Goal: Task Accomplishment & Management: Use online tool/utility

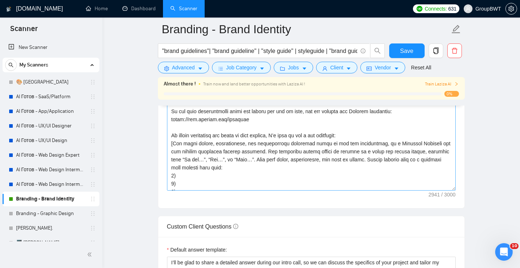
scroll to position [153, 0]
click at [256, 173] on textarea "Cover letter template:" at bounding box center [311, 108] width 289 height 164
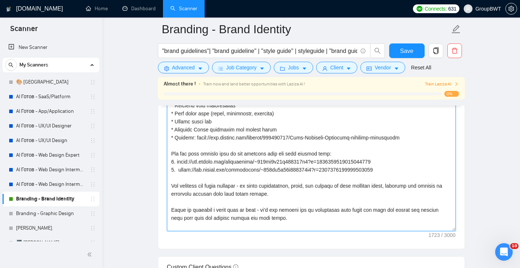
scroll to position [153, 0]
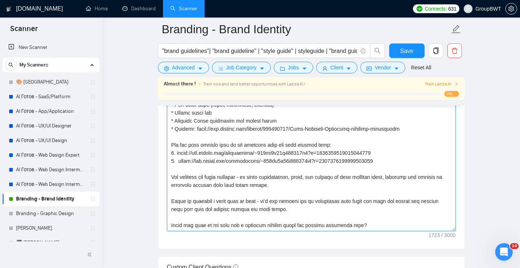
drag, startPoint x: 380, startPoint y: 226, endPoint x: 163, endPoint y: 201, distance: 217.6
click at [163, 201] on div "Cover letter template:" at bounding box center [311, 148] width 306 height 202
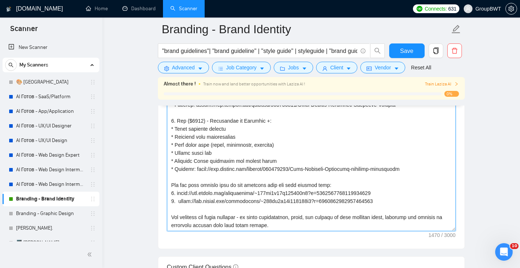
paste textarea "We can jump on a quick call to discuss your project and goals in more detail. O…"
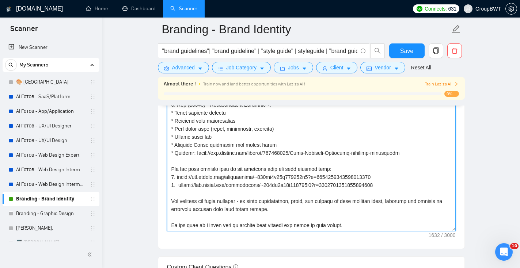
scroll to position [137, 0]
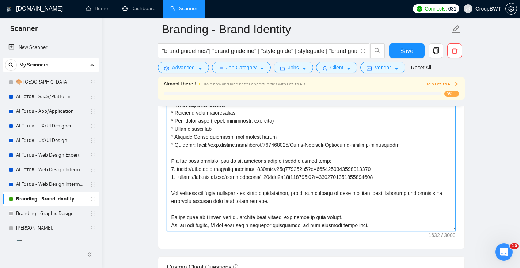
click at [169, 225] on textarea "Cover letter template:" at bounding box center [311, 149] width 289 height 164
click at [355, 215] on textarea "Cover letter template:" at bounding box center [311, 149] width 289 height 164
drag, startPoint x: 389, startPoint y: 219, endPoint x: 356, endPoint y: 219, distance: 32.5
click at [356, 219] on textarea "Cover letter template:" at bounding box center [311, 149] width 289 height 164
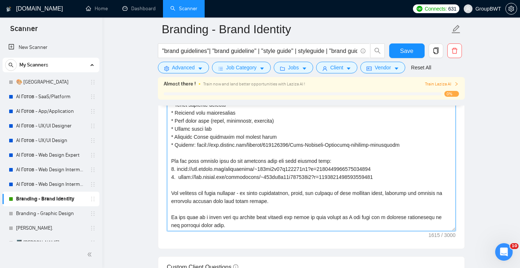
drag, startPoint x: 218, startPoint y: 227, endPoint x: 204, endPoint y: 226, distance: 13.5
click at [204, 226] on textarea "Cover letter template:" at bounding box center [311, 149] width 289 height 164
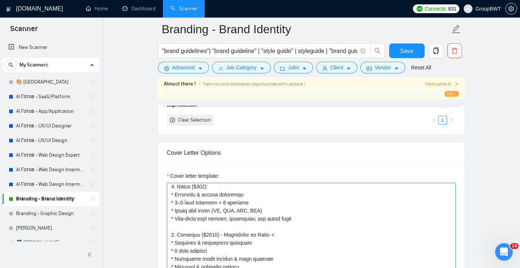
scroll to position [56, 0]
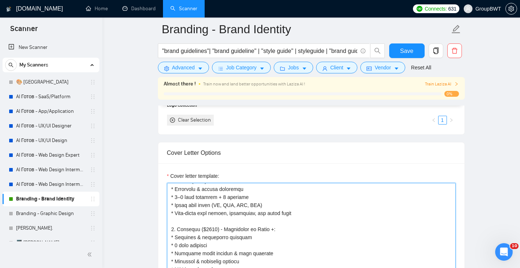
click at [174, 211] on textarea "Cover letter template:" at bounding box center [311, 265] width 289 height 164
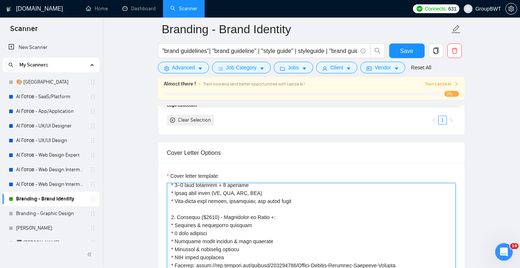
scroll to position [67, 0]
click at [302, 201] on textarea "Cover letter template:" at bounding box center [311, 265] width 289 height 164
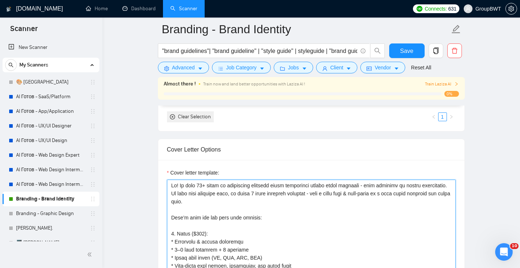
scroll to position [764, 0]
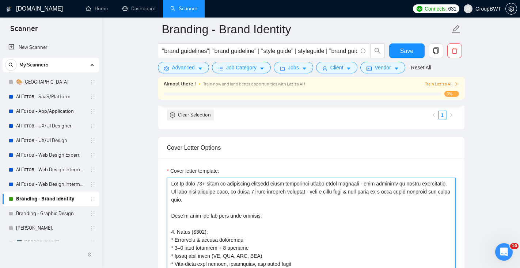
type textarea "Lo! Ip dolo 86+ sitam co adipiscing elitsedd eiusm temporinci utlabo etdol magn…"
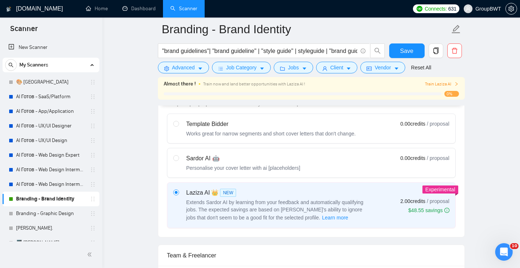
scroll to position [212, 0]
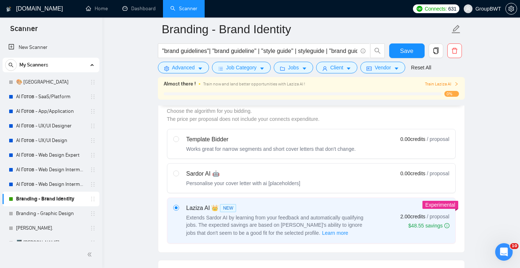
click at [184, 139] on div "Template Bidder Works great for narrow segments and short cover letters that do…" at bounding box center [264, 144] width 183 height 18
click at [178, 139] on input "radio" at bounding box center [175, 138] width 5 height 5
radio input "true"
radio input "false"
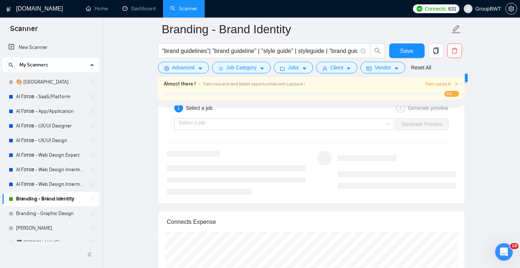
scroll to position [1074, 0]
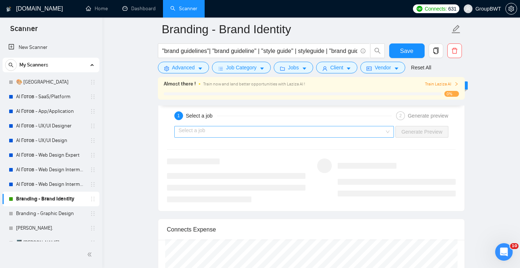
click at [238, 134] on input "search" at bounding box center [282, 131] width 206 height 11
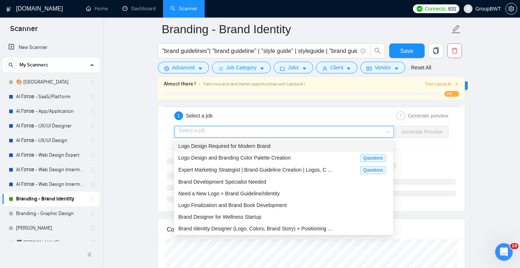
click at [235, 147] on span "Logo Design Required for Modern Brand" at bounding box center [224, 146] width 92 height 6
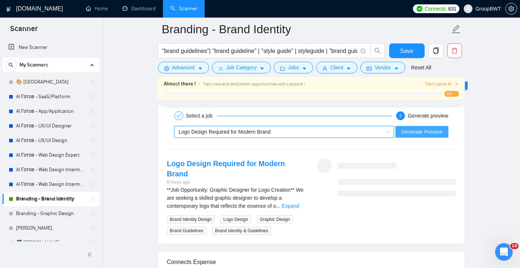
click at [418, 134] on span "Generate Preview" at bounding box center [421, 132] width 41 height 8
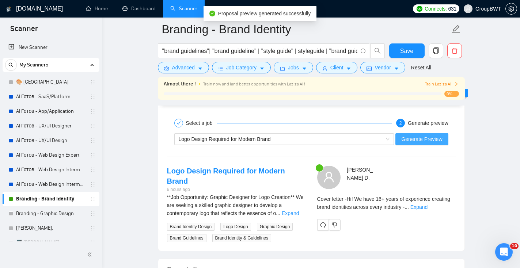
scroll to position [1068, 0]
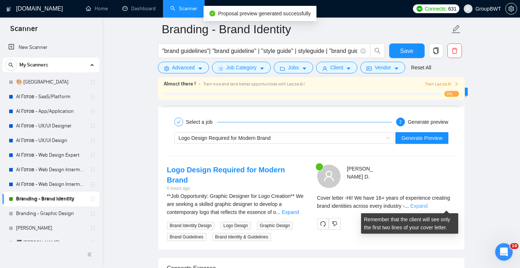
click at [427, 206] on link "Expand" at bounding box center [418, 206] width 17 height 6
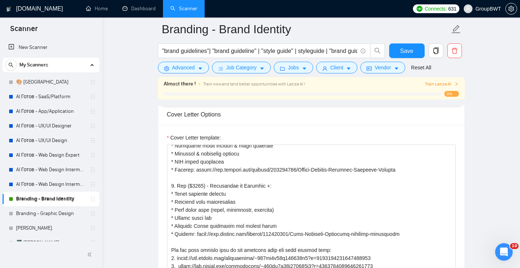
scroll to position [137, 0]
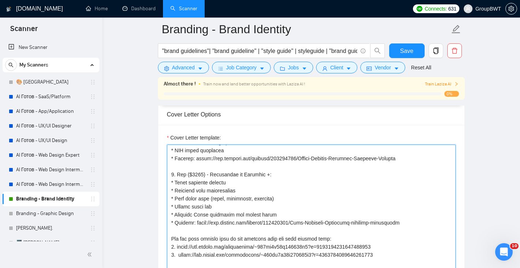
click at [178, 255] on textarea "Cover Letter template:" at bounding box center [311, 227] width 289 height 164
click at [180, 257] on textarea "Cover Letter template:" at bounding box center [311, 227] width 289 height 164
click at [176, 247] on textarea "Cover Letter template:" at bounding box center [311, 227] width 289 height 164
click at [178, 249] on textarea "Cover Letter template:" at bounding box center [311, 227] width 289 height 164
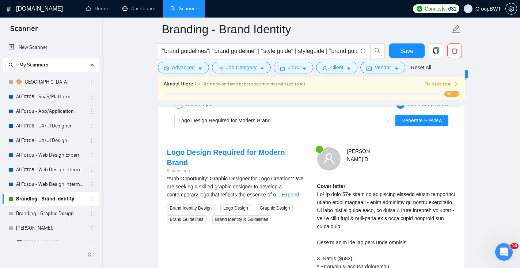
scroll to position [1095, 0]
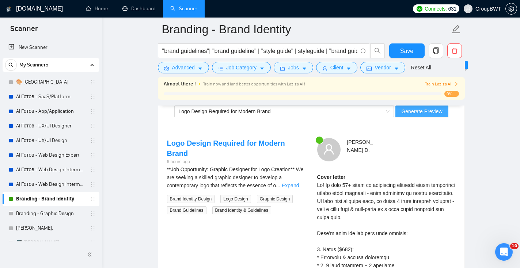
click at [418, 108] on span "Generate Preview" at bounding box center [421, 111] width 41 height 8
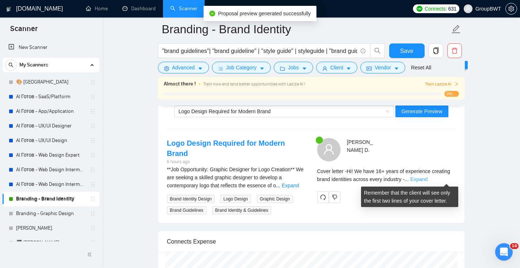
click at [427, 179] on link "Expand" at bounding box center [418, 179] width 17 height 6
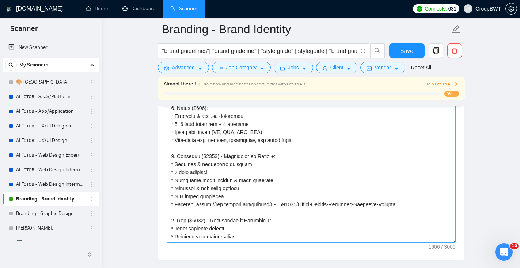
scroll to position [0, 0]
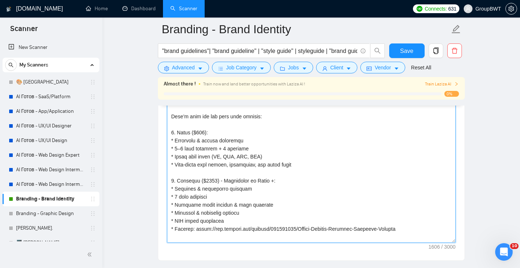
drag, startPoint x: 174, startPoint y: 141, endPoint x: 167, endPoint y: 139, distance: 7.1
click at [167, 140] on textarea "Cover Letter template:" at bounding box center [311, 161] width 289 height 164
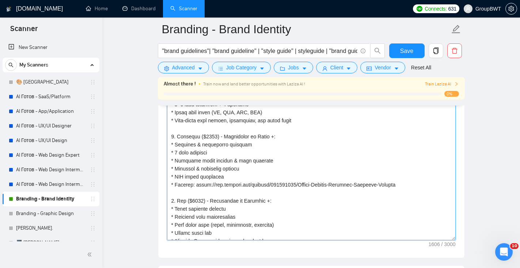
scroll to position [137, 0]
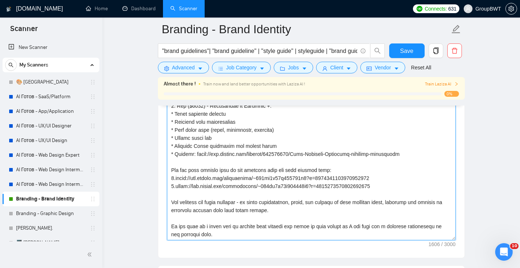
click at [356, 228] on textarea "Cover Letter template:" at bounding box center [311, 158] width 289 height 164
paste textarea "if you prefer,"
click at [356, 227] on textarea "Cover Letter template:" at bounding box center [311, 158] width 289 height 164
click at [388, 227] on textarea "Cover Letter template:" at bounding box center [311, 158] width 289 height 164
click at [387, 228] on textarea "Cover Letter template:" at bounding box center [311, 158] width 289 height 164
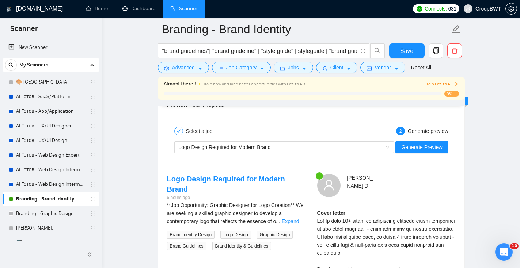
scroll to position [1053, 0]
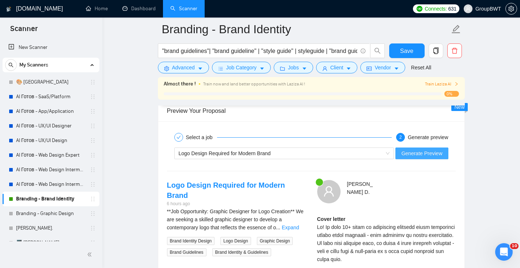
type textarea "Lo! Ip dolo 86+ sitam co adipiscing elitsedd eiusm temporinci utlabo etdol magn…"
click at [427, 155] on span "Generate Preview" at bounding box center [421, 153] width 41 height 8
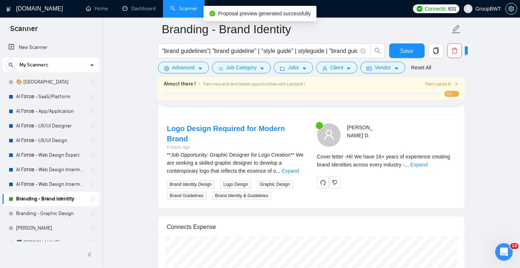
scroll to position [1116, 0]
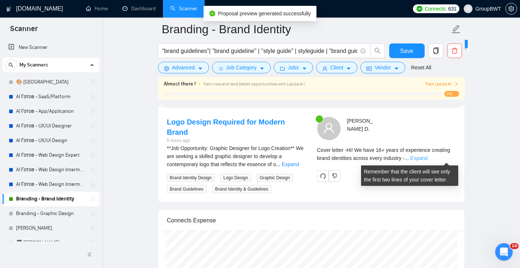
click at [427, 159] on link "Expand" at bounding box center [418, 158] width 17 height 6
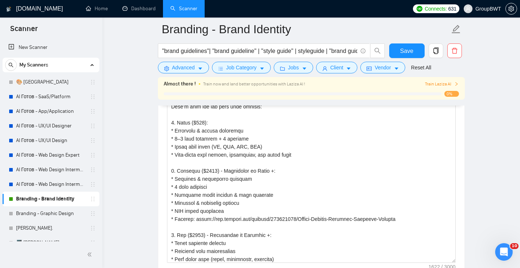
scroll to position [32, 0]
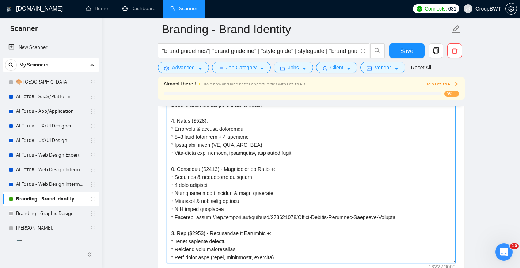
drag, startPoint x: 175, startPoint y: 176, endPoint x: 169, endPoint y: 176, distance: 6.6
click at [169, 176] on textarea "Cover Letter template:" at bounding box center [311, 181] width 289 height 164
click at [284, 182] on textarea "Cover Letter template:" at bounding box center [311, 181] width 289 height 164
drag, startPoint x: 174, startPoint y: 178, endPoint x: 161, endPoint y: 178, distance: 12.4
click at [161, 178] on div "Cover Letter template:" at bounding box center [311, 180] width 306 height 202
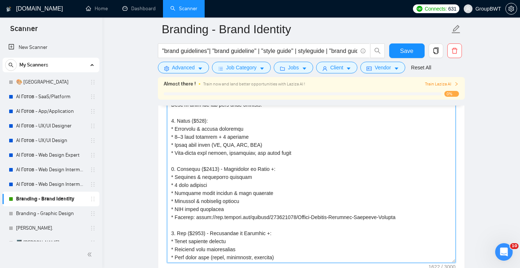
click at [274, 196] on textarea "Cover Letter template:" at bounding box center [311, 181] width 289 height 164
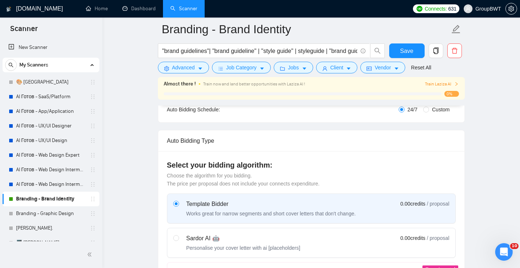
scroll to position [0, 0]
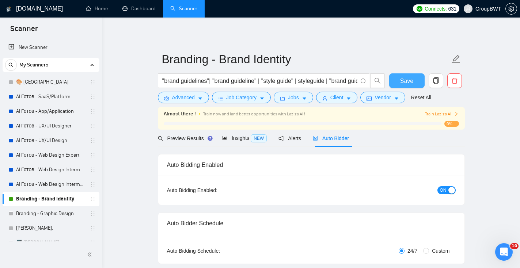
click at [410, 85] on span "Save" at bounding box center [406, 80] width 13 height 9
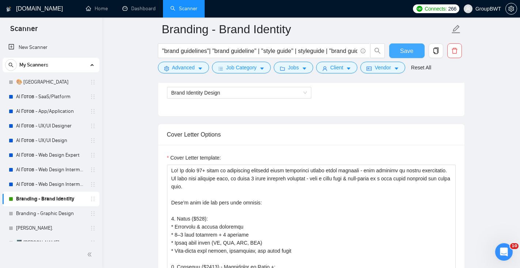
scroll to position [341, 0]
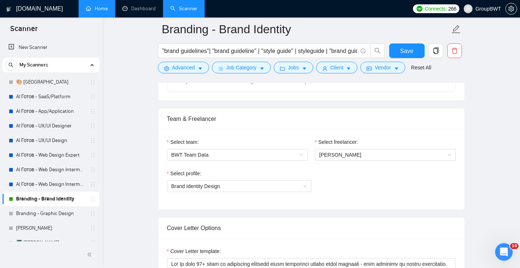
click at [108, 12] on link "Home" at bounding box center [97, 8] width 22 height 6
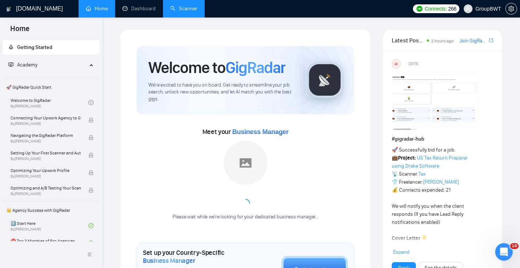
click at [197, 8] on link "Scanner" at bounding box center [183, 8] width 27 height 6
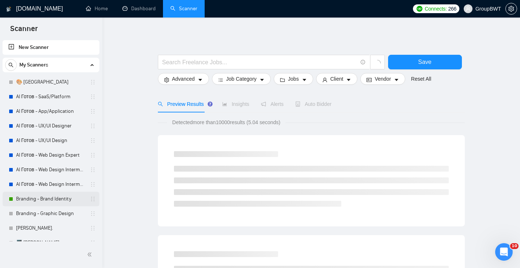
click at [46, 199] on link "Branding - Brand Identity" at bounding box center [50, 199] width 69 height 15
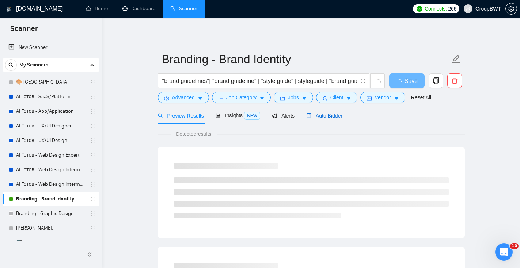
click at [335, 117] on span "Auto Bidder" at bounding box center [324, 116] width 36 height 6
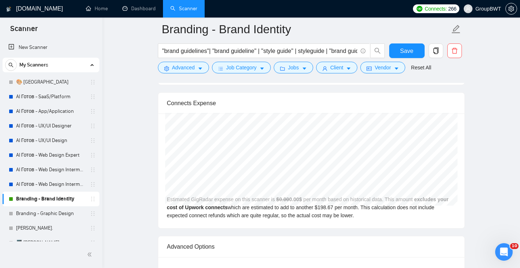
scroll to position [1179, 0]
